Goal: Find specific page/section

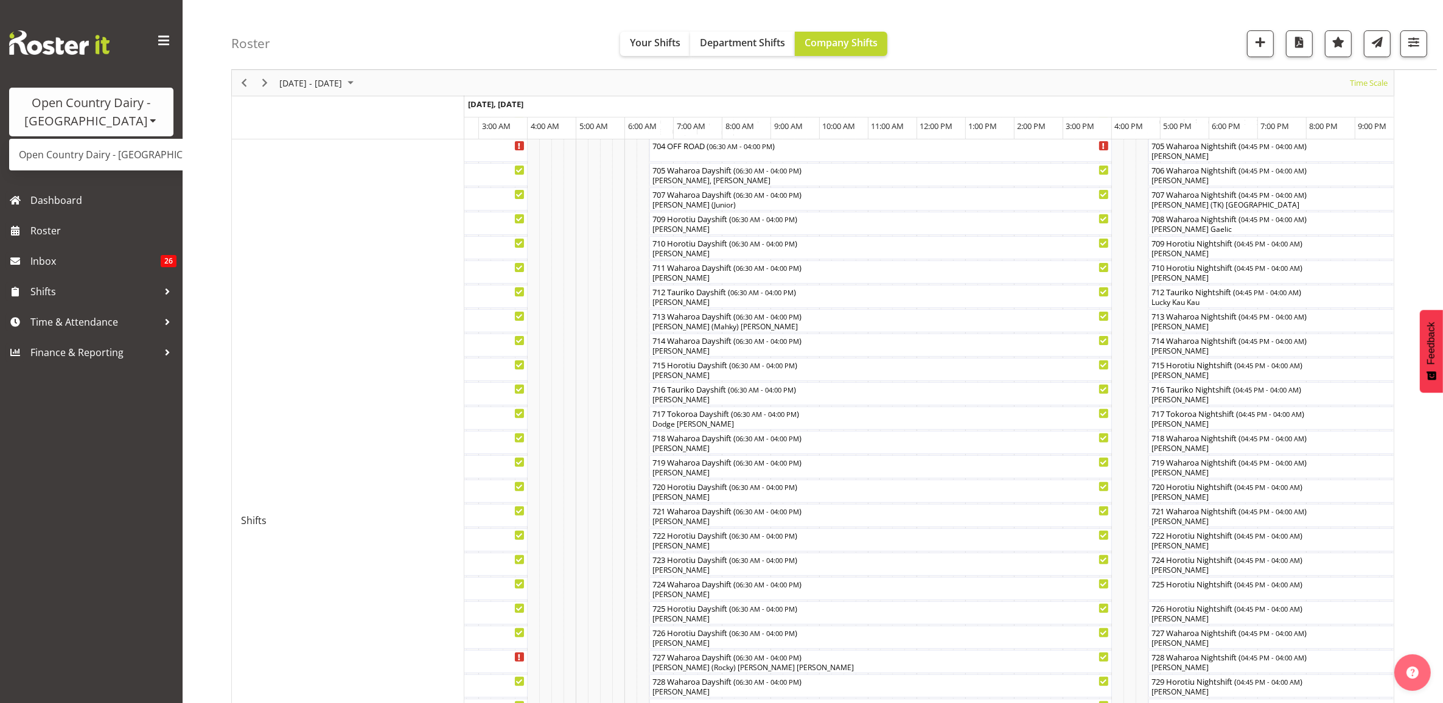
scroll to position [298, 0]
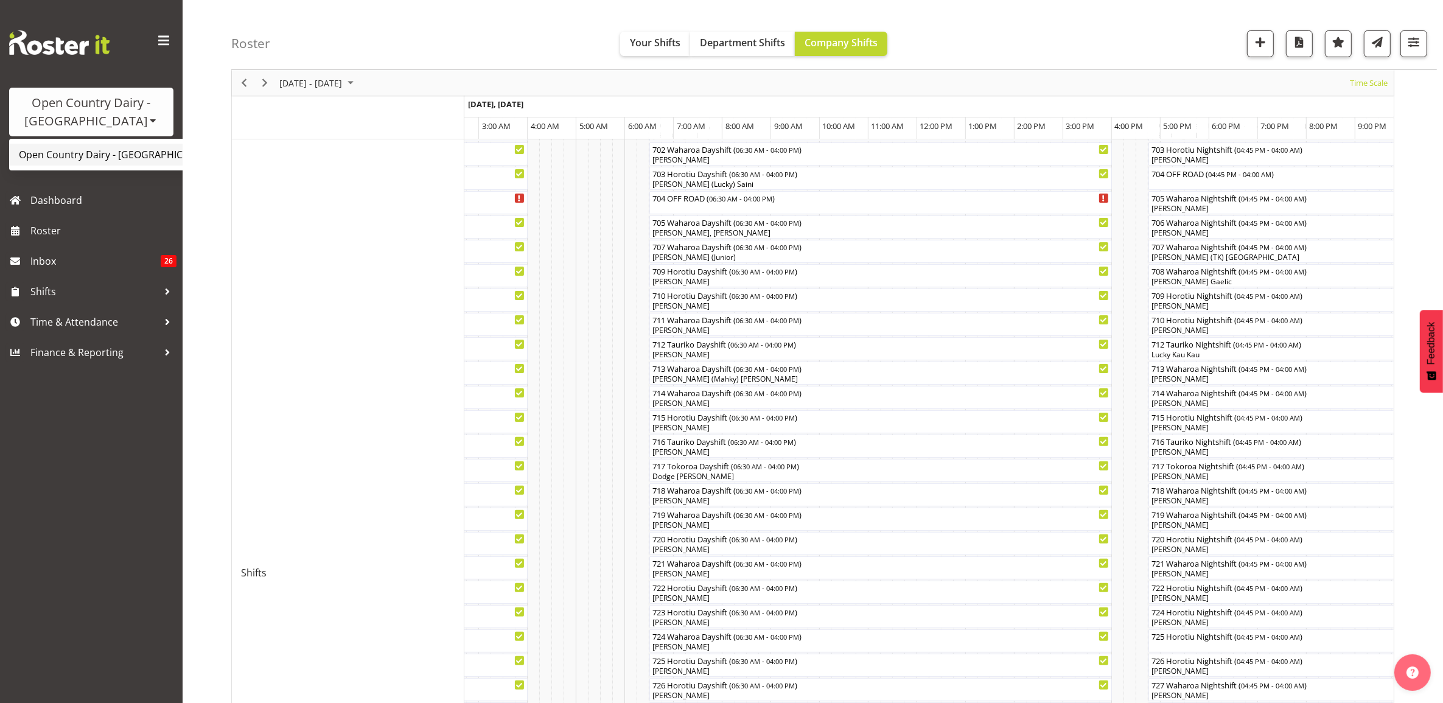
click at [153, 155] on link "Open Country Dairy - [GEOGRAPHIC_DATA]" at bounding box center [126, 155] width 235 height 22
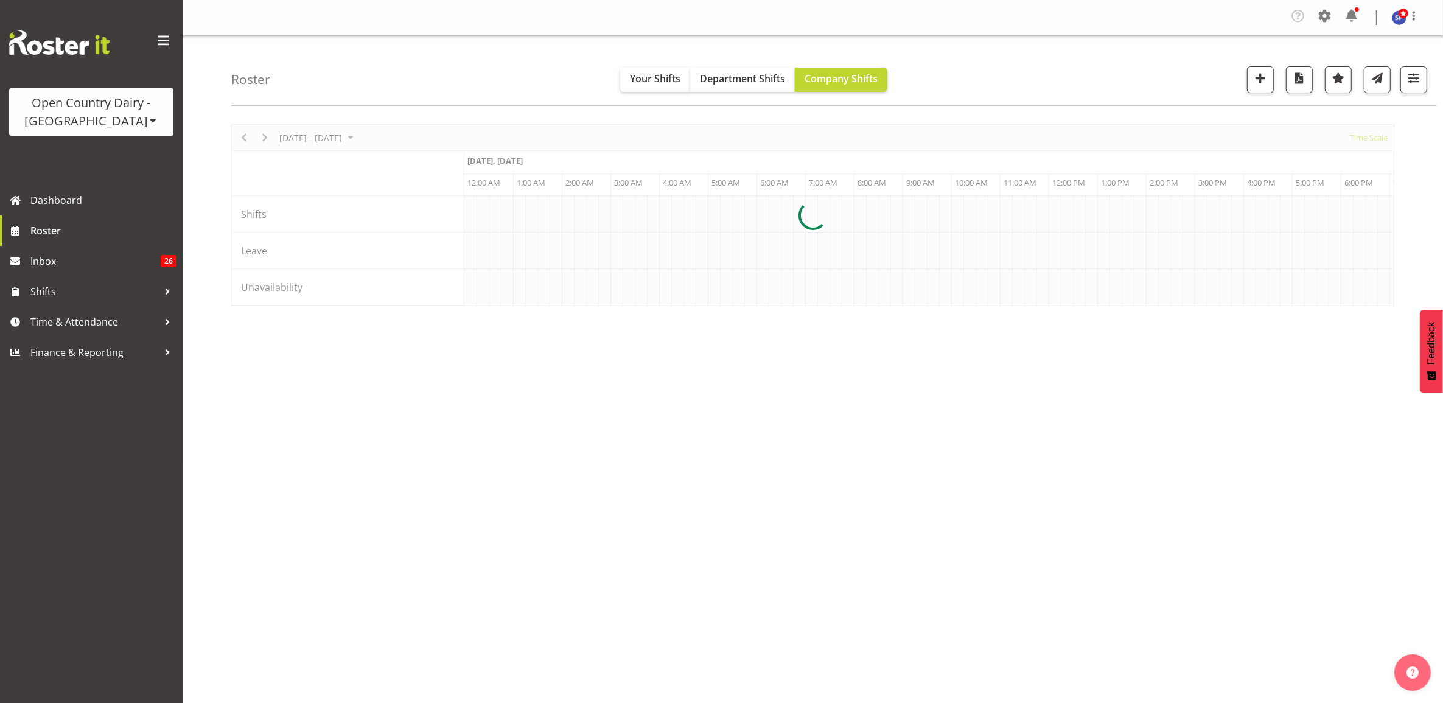
scroll to position [0, 5844]
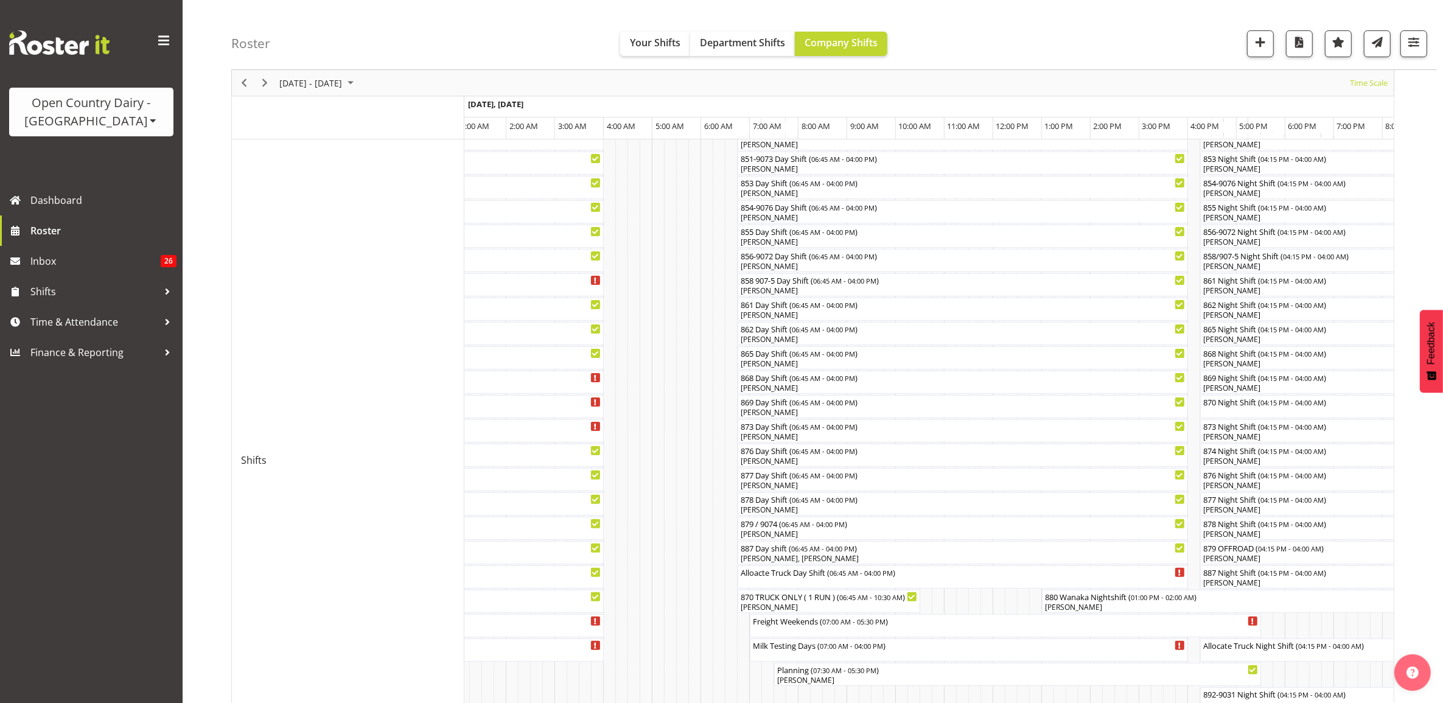
scroll to position [304, 0]
